Goal: Navigation & Orientation: Find specific page/section

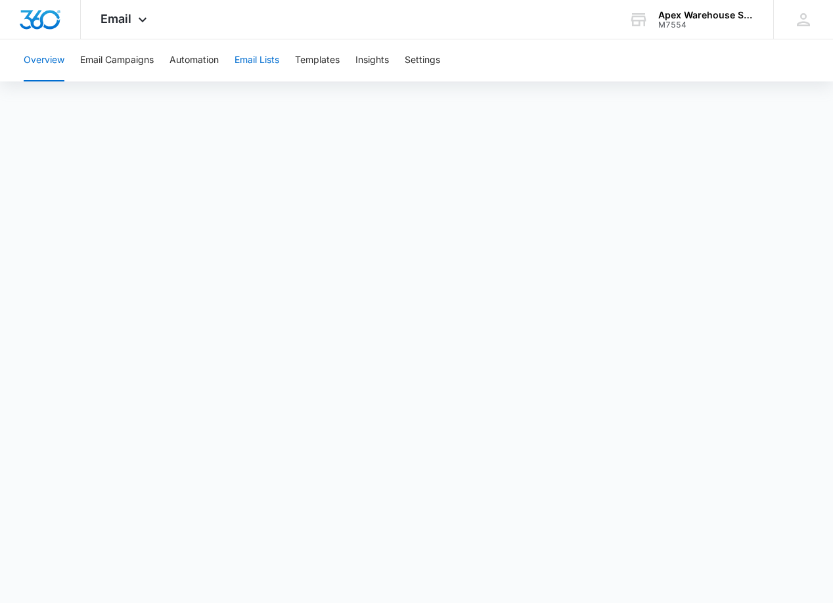
click at [261, 58] on button "Email Lists" at bounding box center [257, 60] width 45 height 42
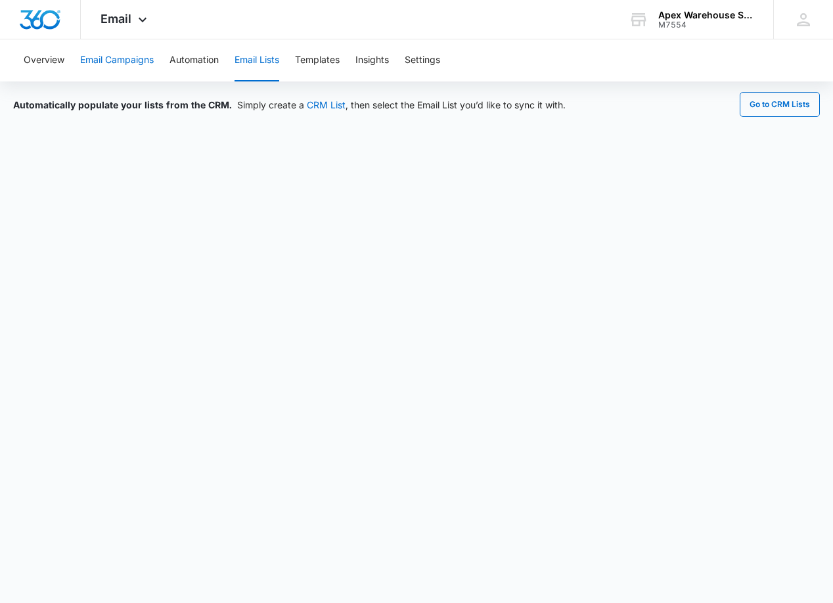
click at [115, 59] on button "Email Campaigns" at bounding box center [117, 60] width 74 height 42
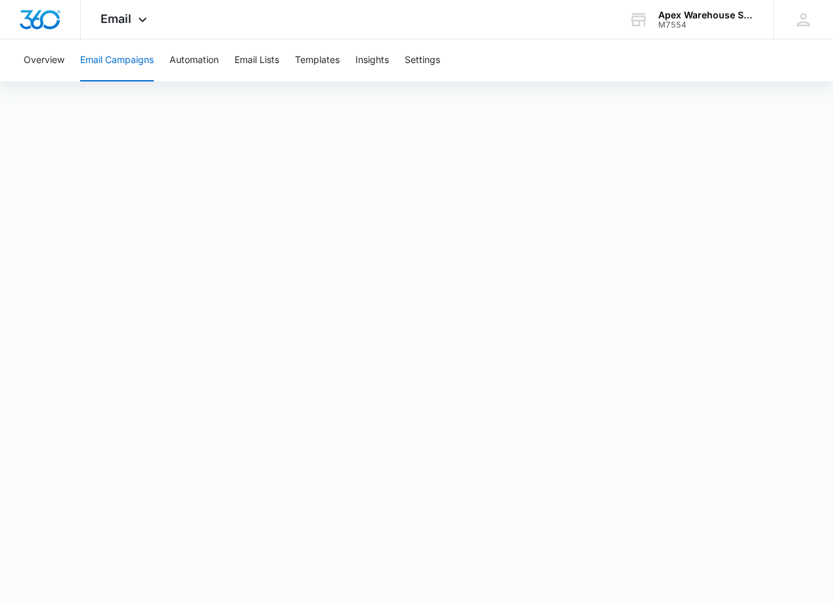
click at [775, 71] on div "Overview Email Campaigns Automation Email Lists Templates Insights Settings" at bounding box center [417, 60] width 802 height 42
click at [51, 59] on button "Overview" at bounding box center [44, 60] width 41 height 42
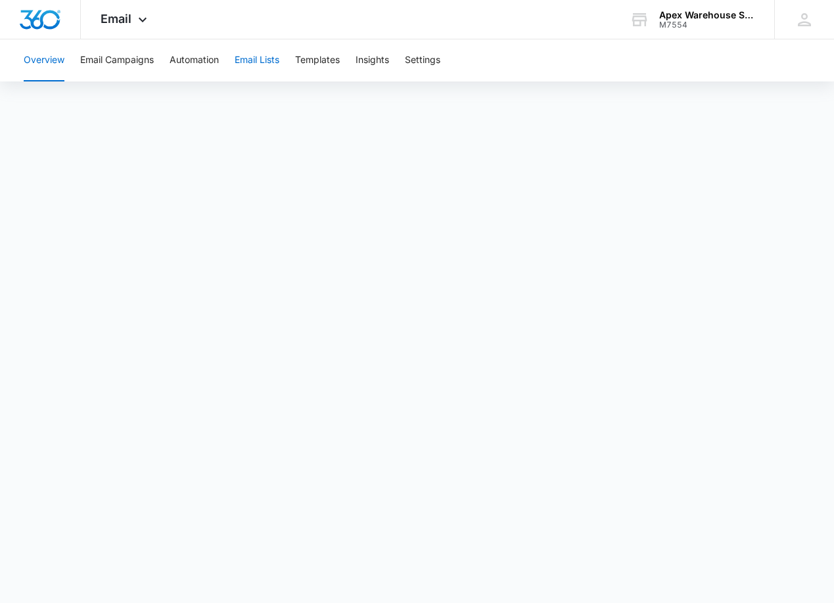
drag, startPoint x: 284, startPoint y: 58, endPoint x: 269, endPoint y: 58, distance: 14.5
click at [283, 58] on div "Overview Email Campaigns Automation Email Lists Templates Insights Settings" at bounding box center [417, 60] width 802 height 42
click at [269, 58] on button "Email Lists" at bounding box center [257, 60] width 45 height 42
